Goal: Transaction & Acquisition: Purchase product/service

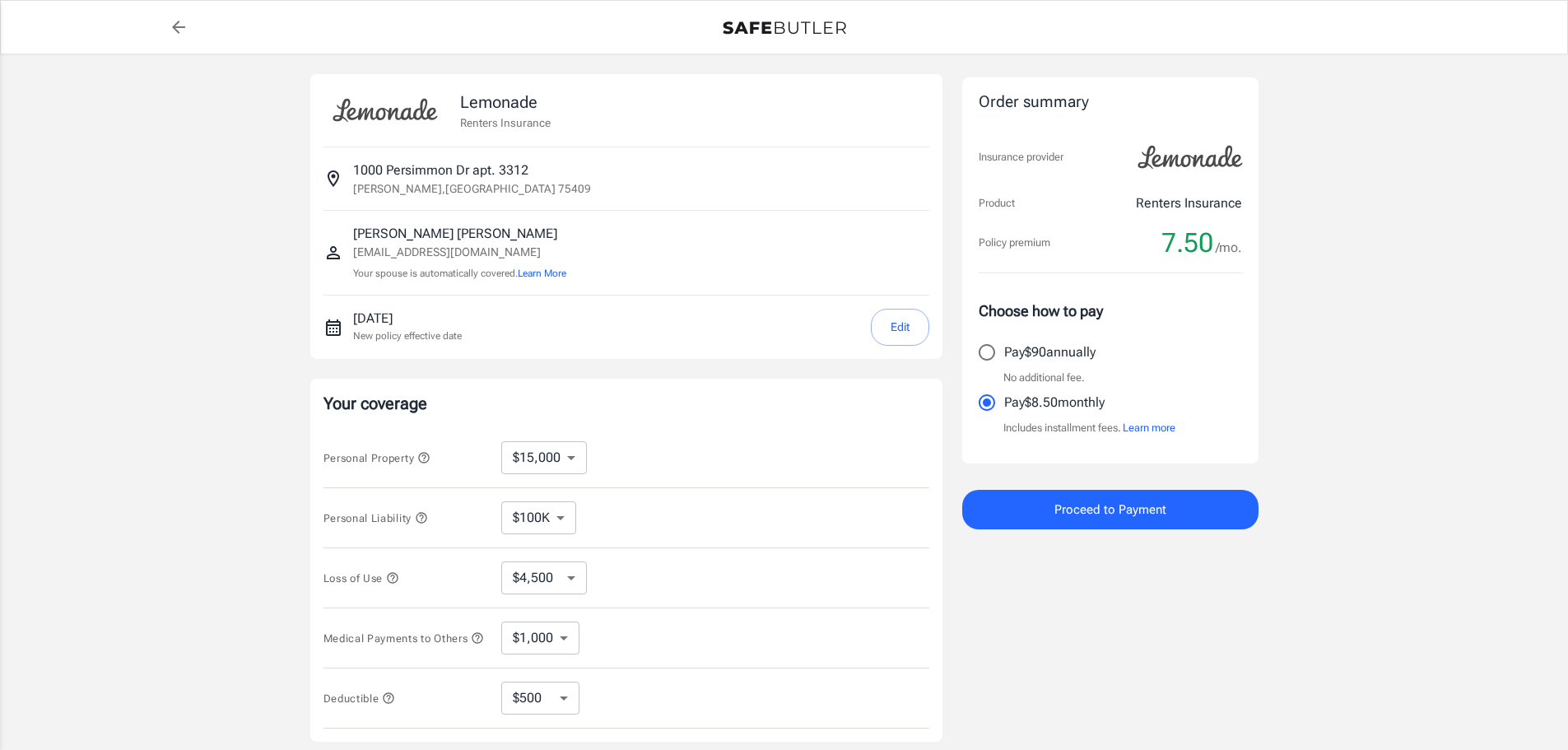
select select "15000"
select select "500"
click at [986, 355] on input "Pay $90 annually" at bounding box center [987, 353] width 35 height 35
radio input "true"
click at [1042, 515] on button "Proceed to Payment" at bounding box center [1110, 510] width 297 height 40
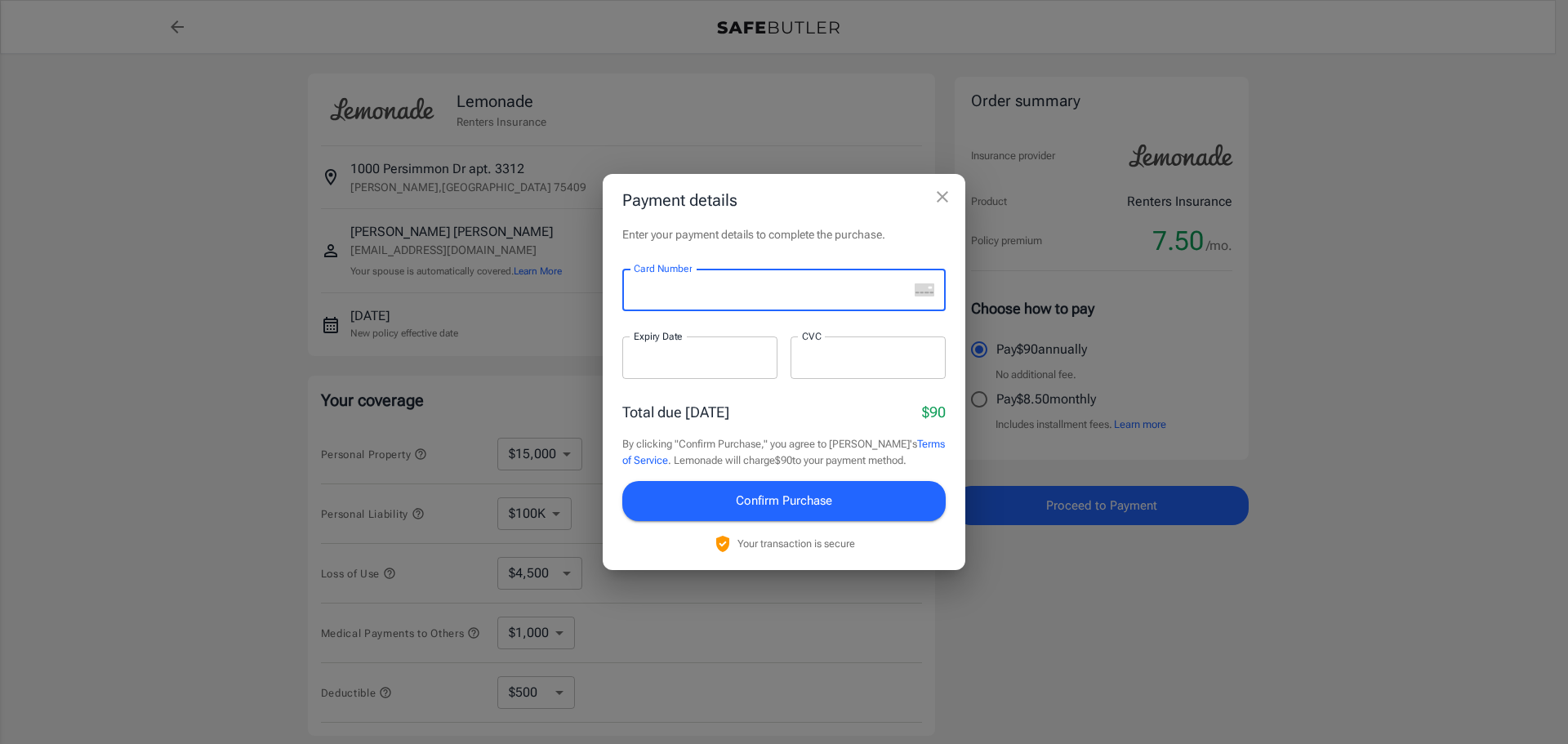
click at [916, 293] on rect "unknown" at bounding box center [917, 293] width 4 height 2
click at [771, 281] on div at bounding box center [765, 290] width 286 height 43
click at [642, 298] on iframe at bounding box center [770, 290] width 275 height 16
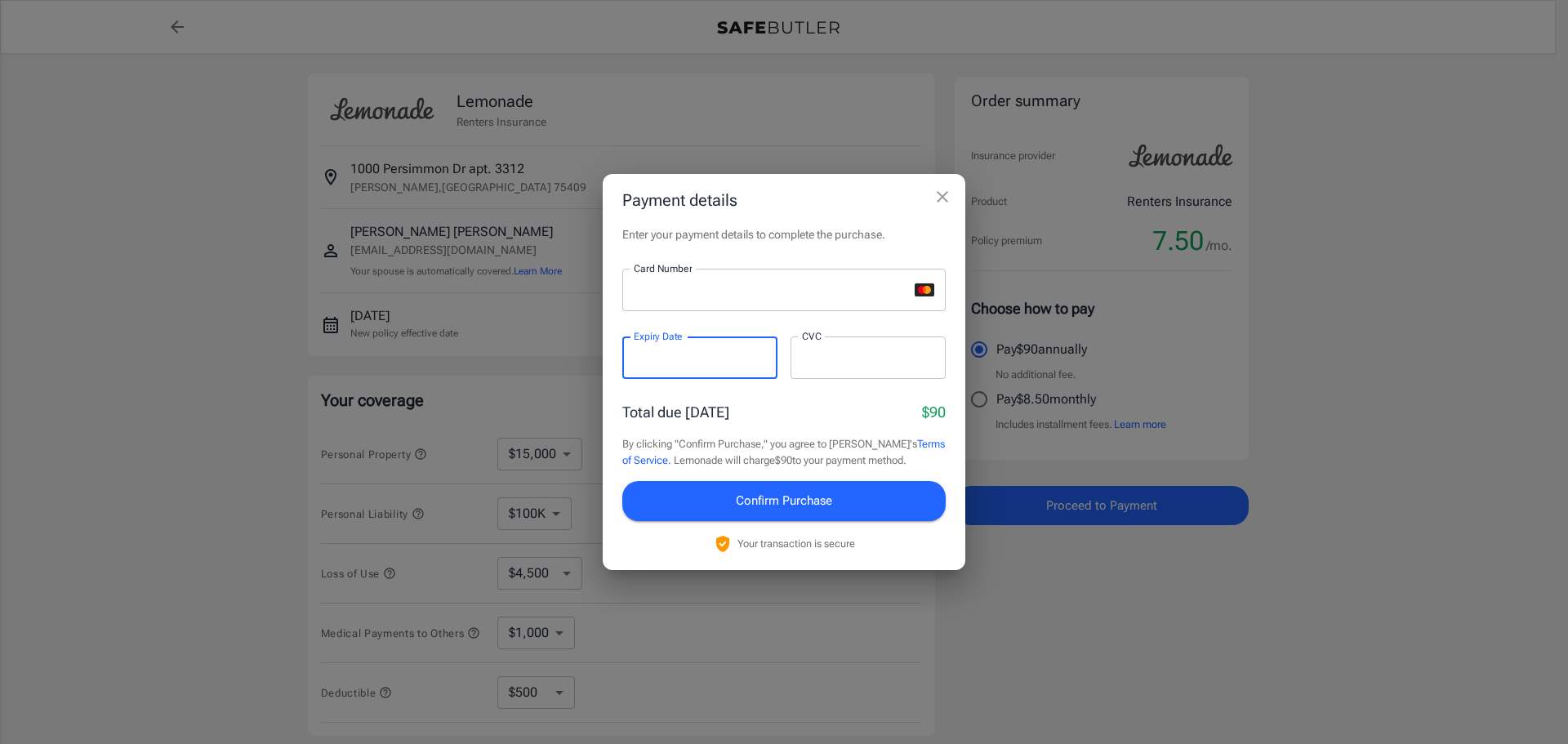
click at [896, 347] on div at bounding box center [868, 358] width 155 height 43
click at [780, 509] on span "Confirm Purchase" at bounding box center [784, 501] width 97 height 21
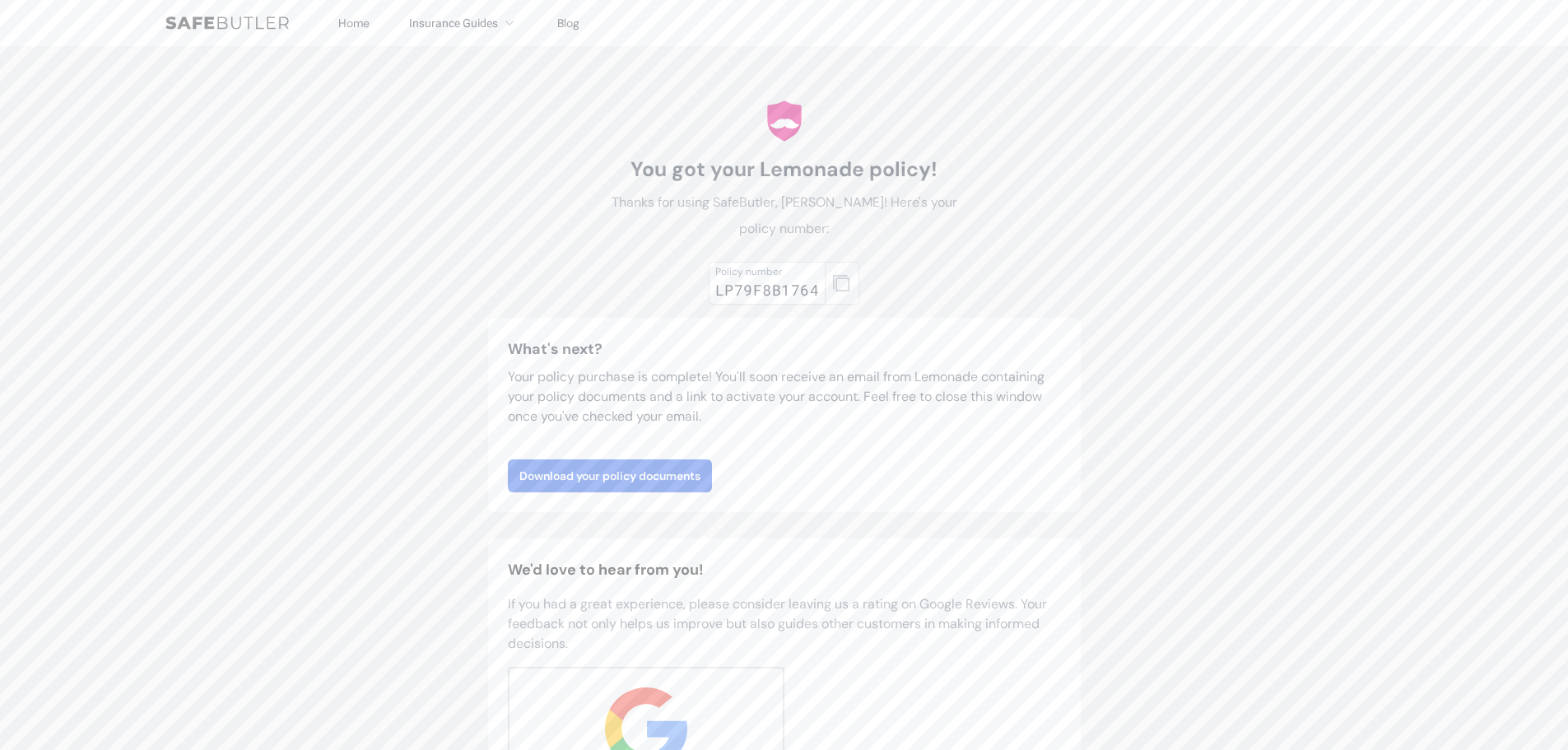
click at [846, 290] on icon "button" at bounding box center [841, 283] width 17 height 17
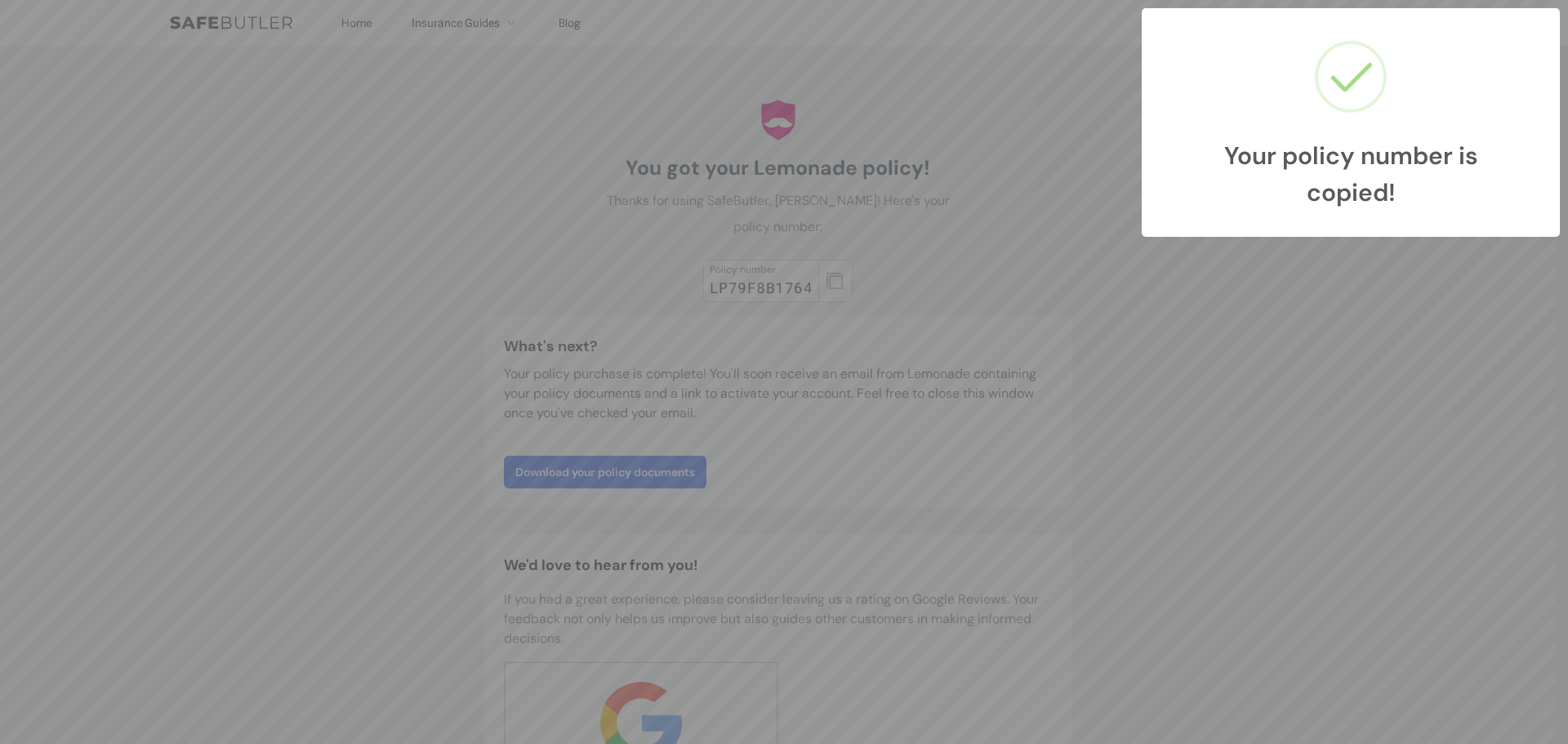
click at [743, 397] on div "Your policy number is copied! × OK Cancel" at bounding box center [784, 372] width 1568 height 744
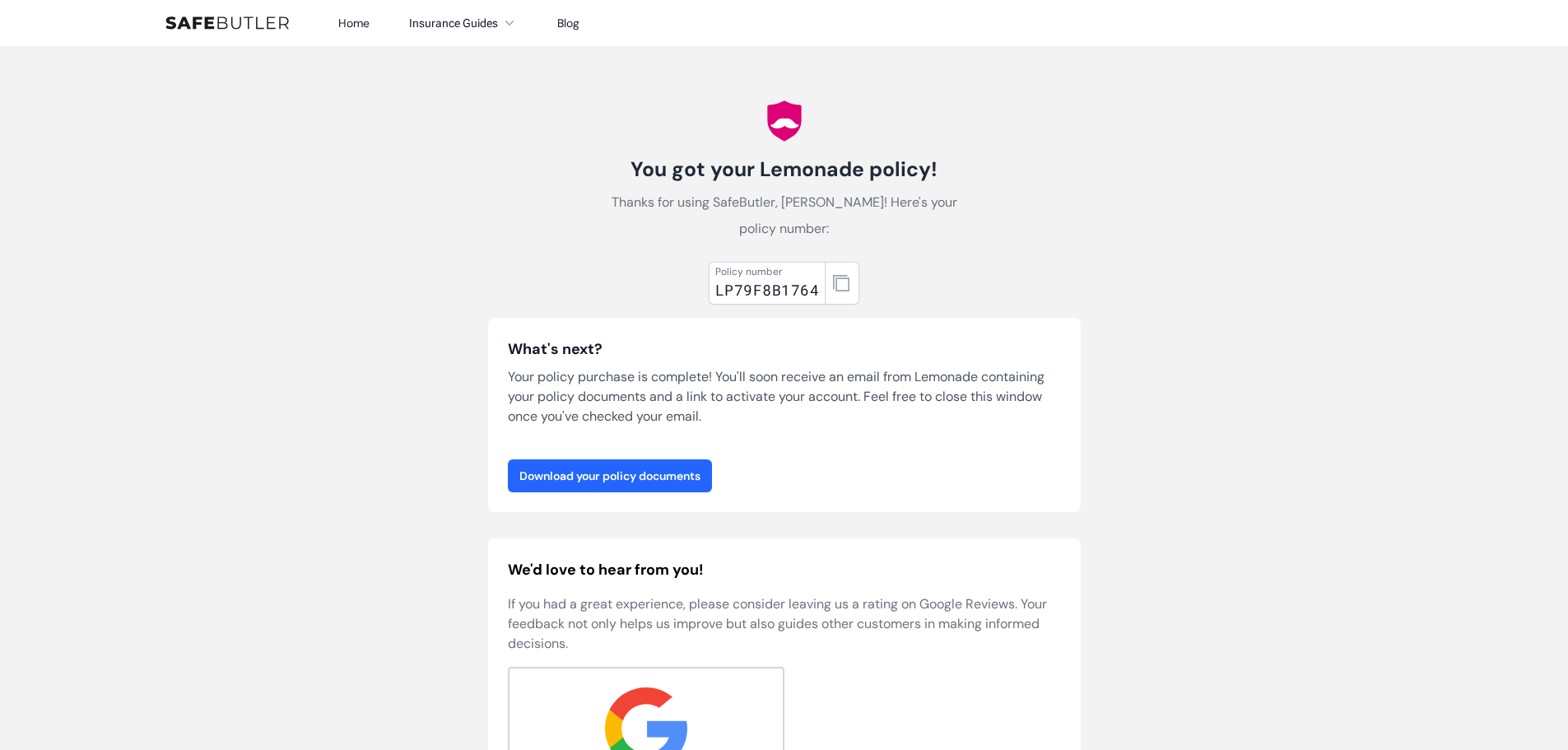
click at [671, 473] on link "Download your policy documents" at bounding box center [610, 476] width 204 height 33
